Goal: Transaction & Acquisition: Purchase product/service

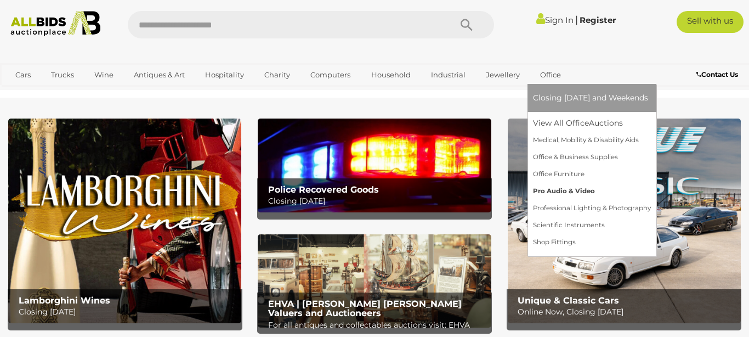
click at [542, 185] on link "Pro Audio & Video" at bounding box center [592, 191] width 118 height 17
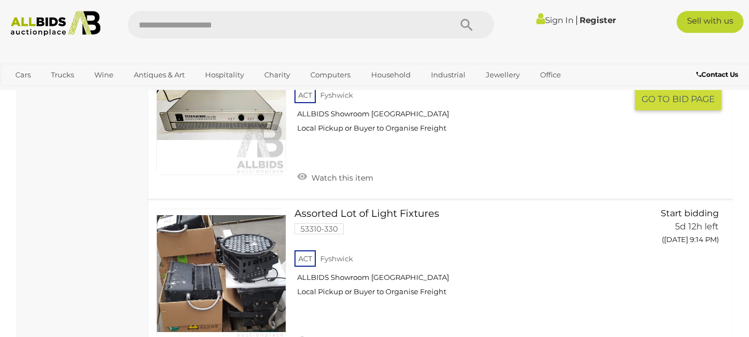
scroll to position [827, 0]
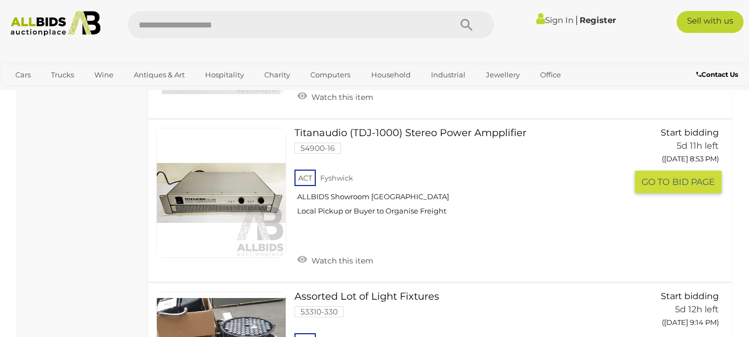
click at [226, 192] on link at bounding box center [221, 193] width 130 height 130
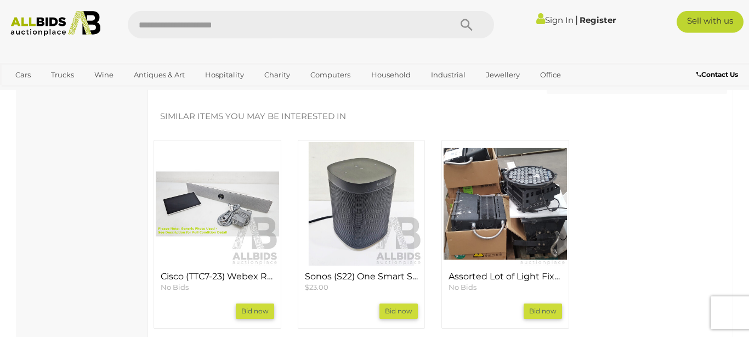
scroll to position [1000, 0]
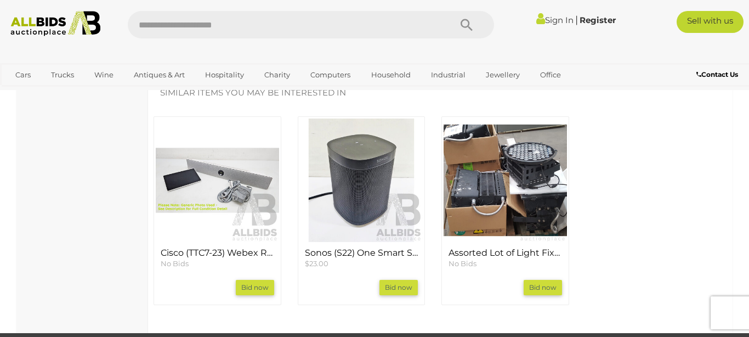
click at [494, 168] on img at bounding box center [504, 179] width 123 height 123
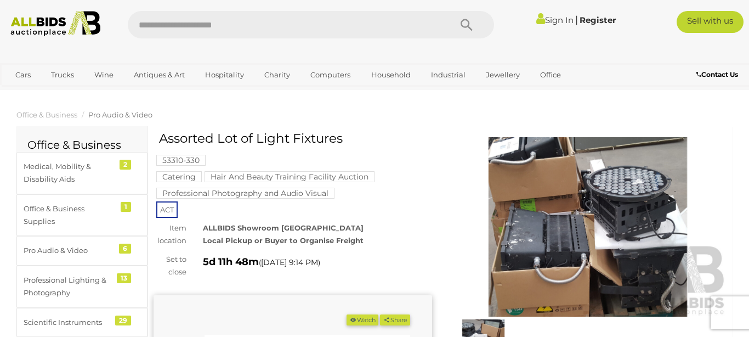
click at [536, 192] on img at bounding box center [587, 226] width 278 height 179
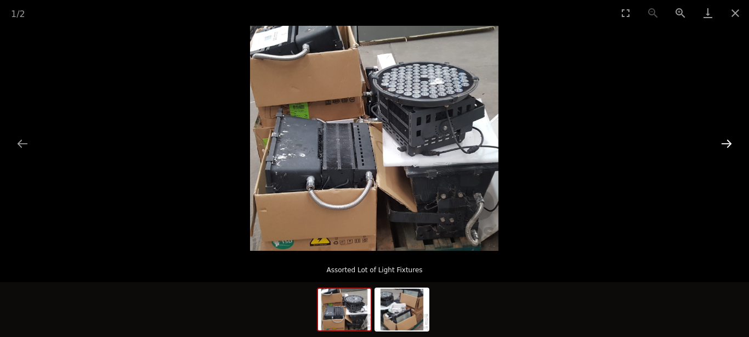
click at [727, 141] on button "Next slide" at bounding box center [726, 143] width 23 height 21
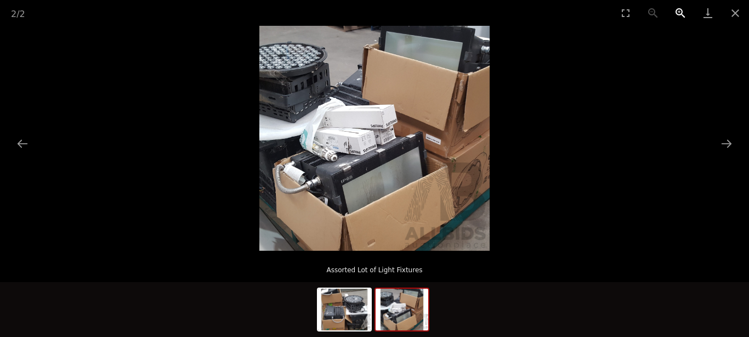
click at [682, 14] on button "Zoom in" at bounding box center [680, 13] width 27 height 26
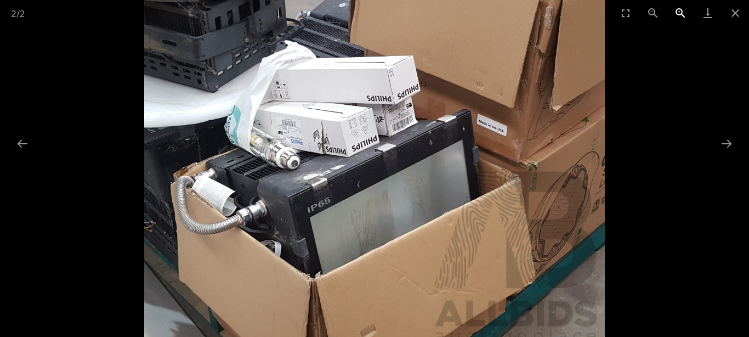
click at [682, 14] on button "Zoom in" at bounding box center [680, 13] width 27 height 26
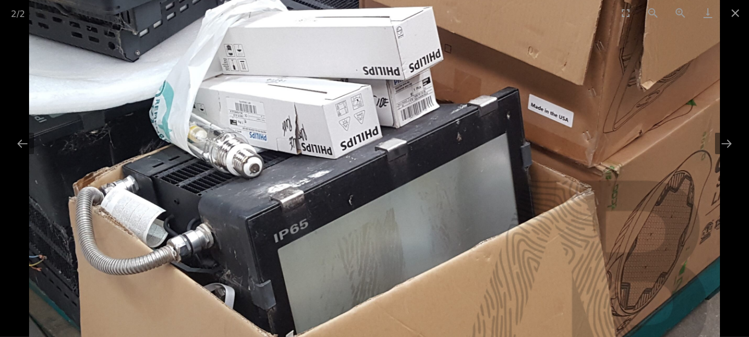
scroll to position [62, 0]
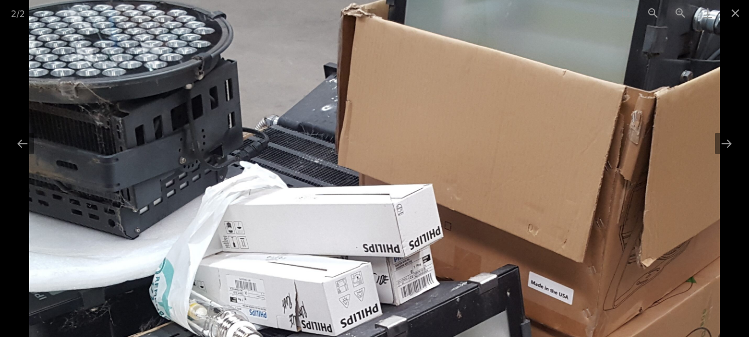
drag, startPoint x: 602, startPoint y: 139, endPoint x: 473, endPoint y: 305, distance: 210.9
click at [478, 316] on img at bounding box center [374, 285] width 691 height 674
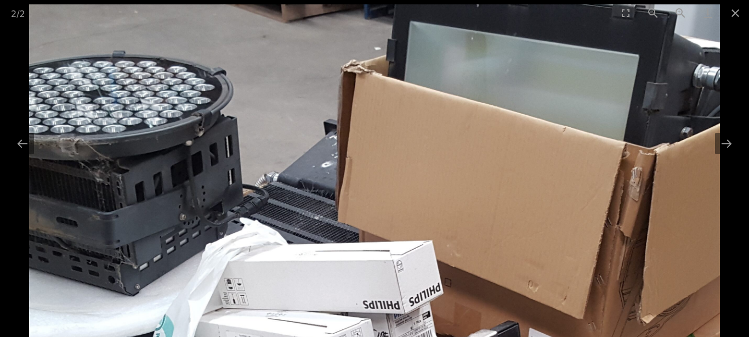
drag, startPoint x: 504, startPoint y: 234, endPoint x: 502, endPoint y: 265, distance: 31.3
click at [502, 265] on img at bounding box center [374, 341] width 691 height 674
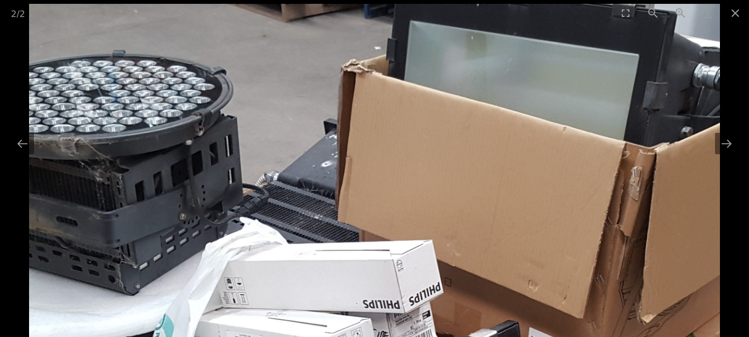
drag, startPoint x: 511, startPoint y: 249, endPoint x: 542, endPoint y: 272, distance: 37.9
click at [542, 272] on img at bounding box center [374, 341] width 691 height 674
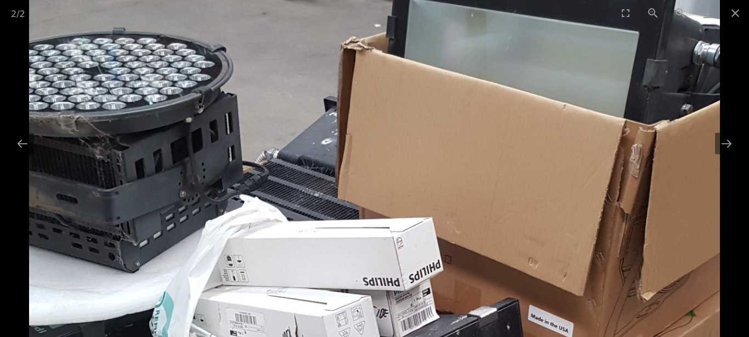
drag, startPoint x: 536, startPoint y: 283, endPoint x: 541, endPoint y: 264, distance: 19.3
click at [541, 264] on img at bounding box center [374, 318] width 691 height 674
click at [732, 11] on button "Close gallery" at bounding box center [734, 13] width 27 height 26
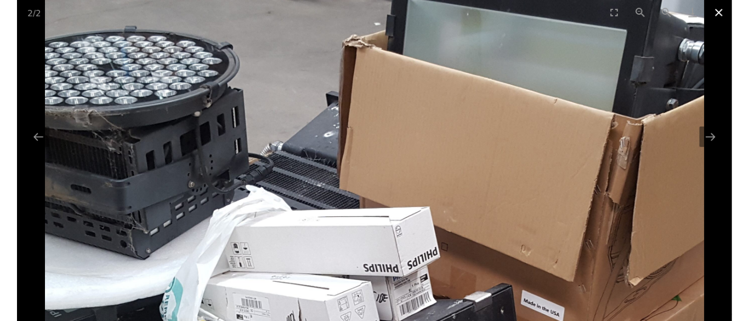
scroll to position [0, 0]
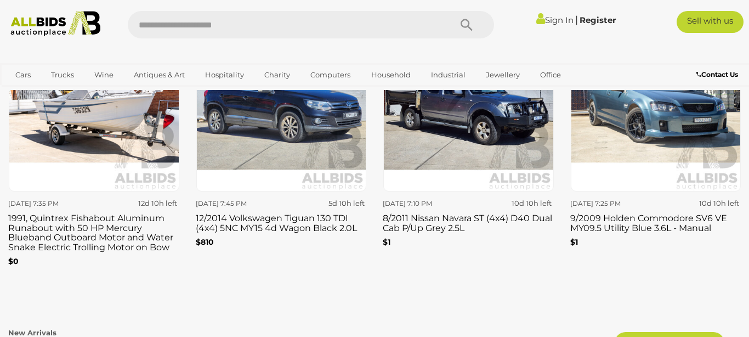
scroll to position [1437, 0]
